Goal: Task Accomplishment & Management: Complete application form

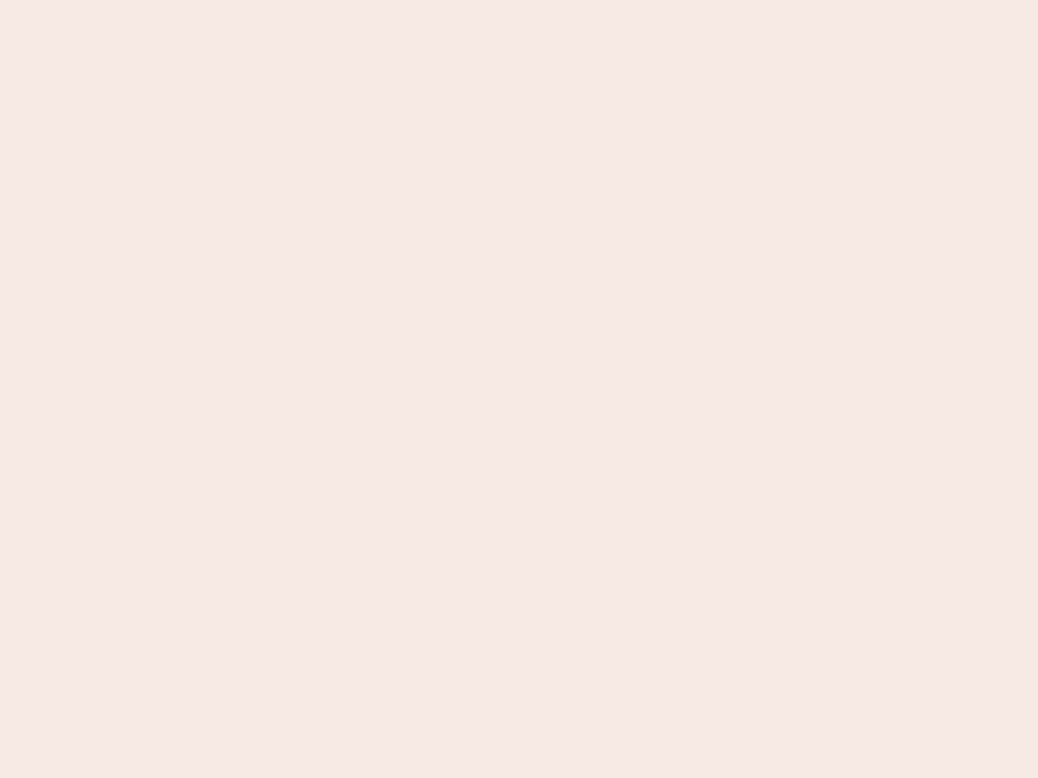
click at [519, 389] on nb-app "Almost there Thank you for registering for Newbook. Your account is under revie…" at bounding box center [519, 389] width 1038 height 778
click at [519, 0] on nb-app "Almost there Thank you for registering for Newbook. Your account is under revie…" at bounding box center [519, 389] width 1038 height 778
click at [555, 0] on nb-app "Almost there Thank you for registering for Newbook. Your account is under revie…" at bounding box center [519, 389] width 1038 height 778
click at [519, 389] on nb-app "Almost there Thank you for registering for Newbook. Your account is under revie…" at bounding box center [519, 389] width 1038 height 778
click at [519, 0] on nb-app "Almost there Thank you for registering for Newbook. Your account is under revie…" at bounding box center [519, 389] width 1038 height 778
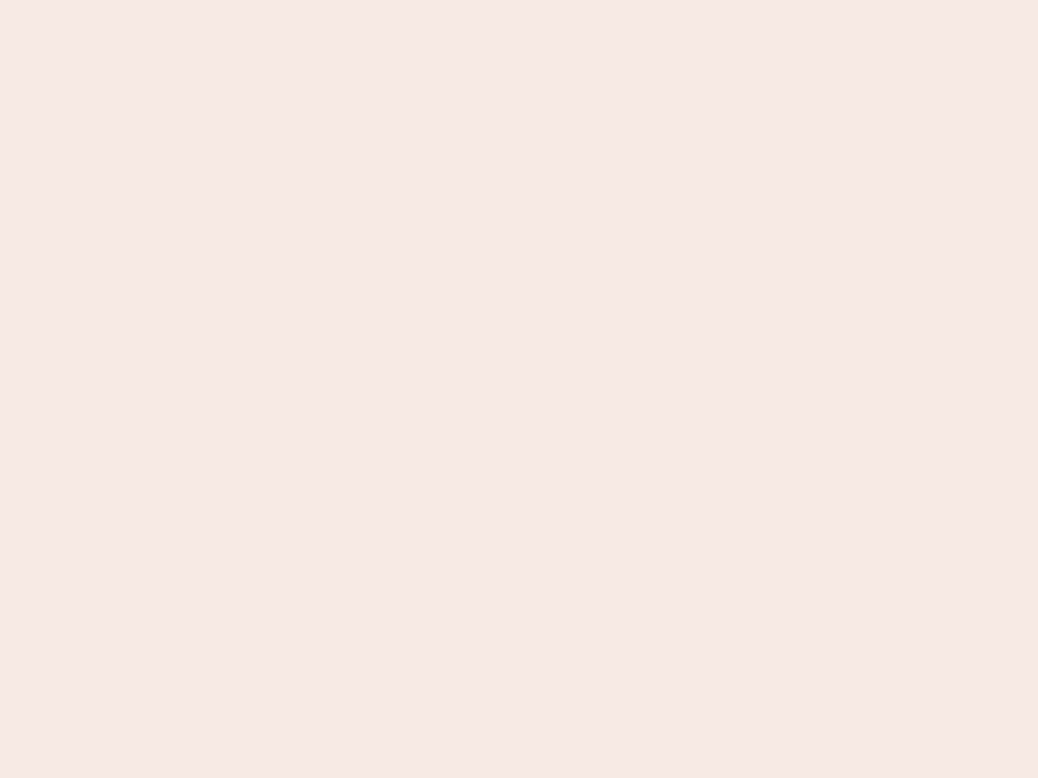
click at [362, 0] on nb-app "Almost there Thank you for registering for Newbook. Your account is under revie…" at bounding box center [519, 389] width 1038 height 778
click at [519, 389] on nb-app "Almost there Thank you for registering for Newbook. Your account is under revie…" at bounding box center [519, 389] width 1038 height 778
click at [519, 0] on nb-app "Almost there Thank you for registering for Newbook. Your account is under revie…" at bounding box center [519, 389] width 1038 height 778
click at [362, 0] on nb-app "Almost there Thank you for registering for Newbook. Your account is under revie…" at bounding box center [519, 389] width 1038 height 778
click at [519, 389] on nb-app "Almost there Thank you for registering for Newbook. Your account is under revie…" at bounding box center [519, 389] width 1038 height 778
